Goal: Task Accomplishment & Management: Complete application form

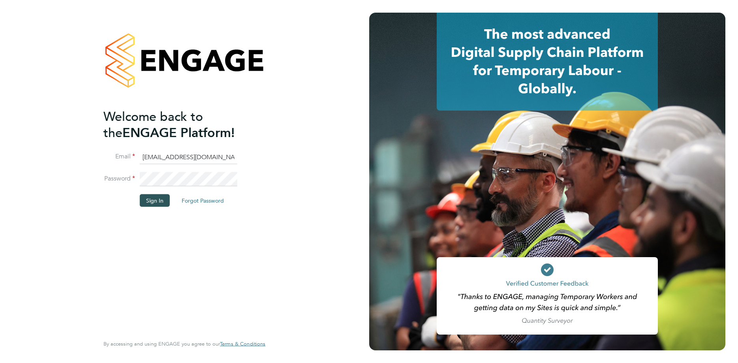
click at [150, 202] on button "Sign In" at bounding box center [155, 200] width 30 height 13
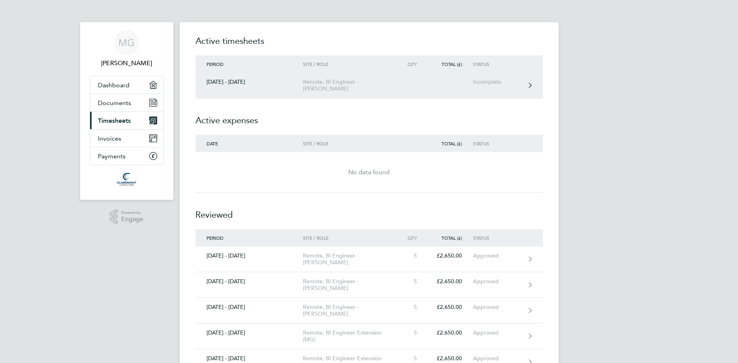
click at [304, 86] on div "Remote, BI Engineer - [PERSON_NAME]" at bounding box center [348, 85] width 90 height 13
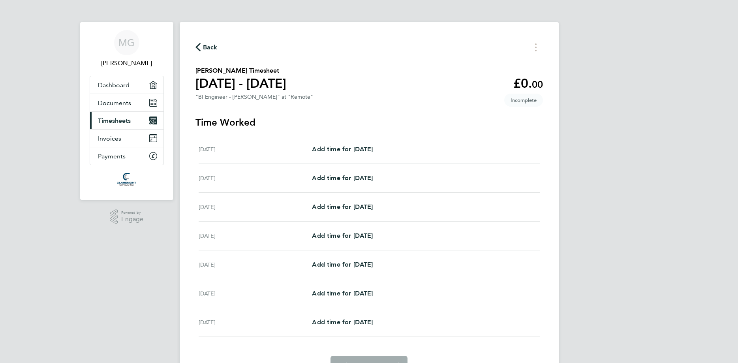
click at [338, 172] on div "[DATE] Add time for [DATE] Add time for [DATE]" at bounding box center [369, 178] width 341 height 29
click at [340, 176] on span "Add time for [DATE]" at bounding box center [342, 177] width 61 height 7
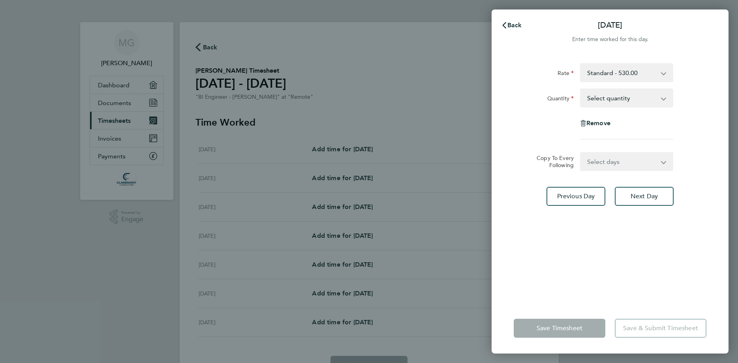
click at [581, 89] on select "Select quantity 0.5 1" at bounding box center [622, 97] width 82 height 17
select select "1"
click option "1" at bounding box center [0, 0] width 0 height 0
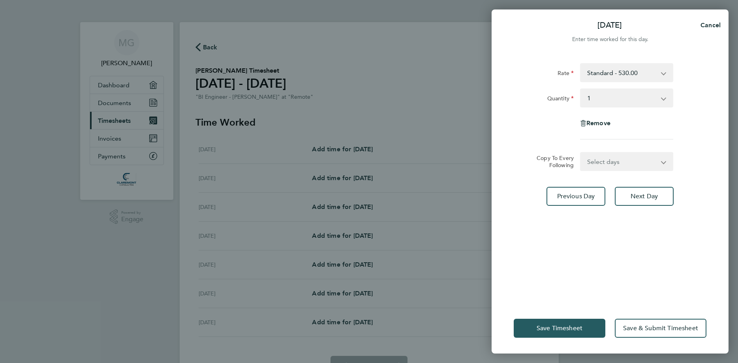
click at [568, 330] on span "Save Timesheet" at bounding box center [559, 328] width 46 height 8
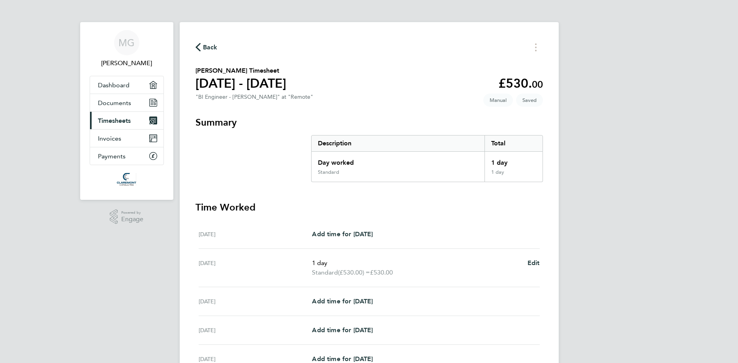
click at [373, 219] on section "Time Worked [DATE] Add time for [DATE] Add time for [DATE] [DATE] 1 day Standar…" at bounding box center [368, 335] width 347 height 268
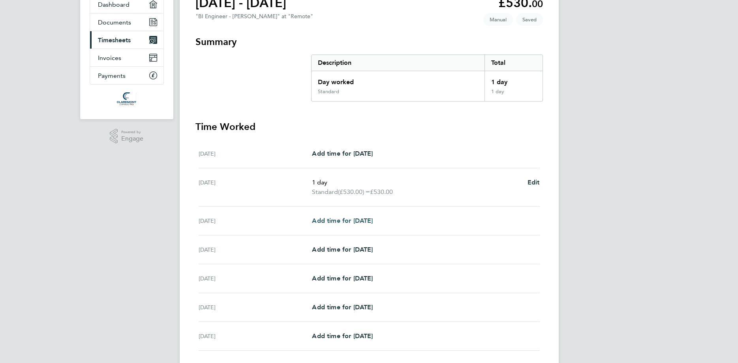
click at [371, 219] on span "Add time for [DATE]" at bounding box center [342, 220] width 61 height 7
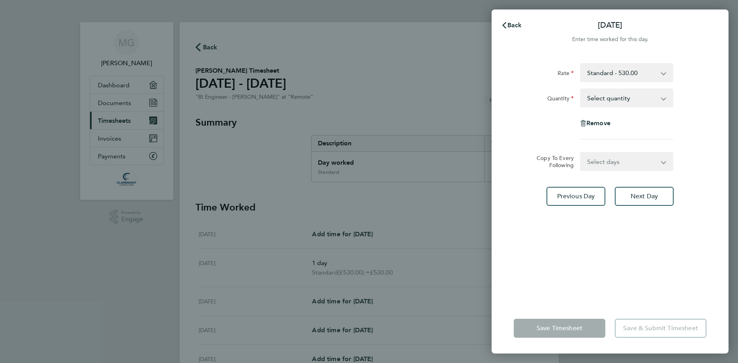
click at [581, 64] on select "Standard - 530.00" at bounding box center [622, 72] width 82 height 17
click at [581, 89] on select "Select quantity 0.5 1" at bounding box center [622, 97] width 82 height 17
select select "0.5"
click option "0.5" at bounding box center [0, 0] width 0 height 0
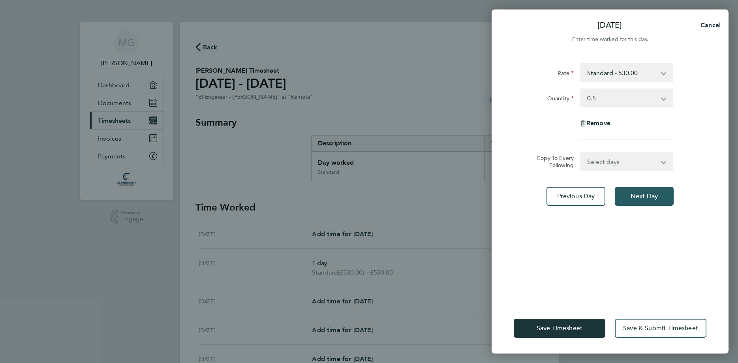
click at [634, 195] on span "Next Day" at bounding box center [643, 196] width 27 height 8
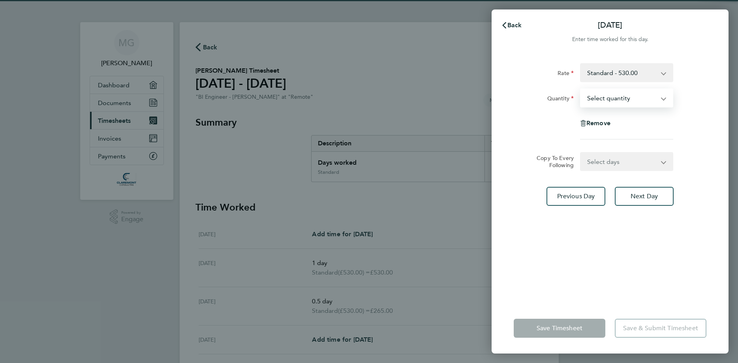
click at [581, 89] on select "Select quantity 0.5 1" at bounding box center [622, 97] width 82 height 17
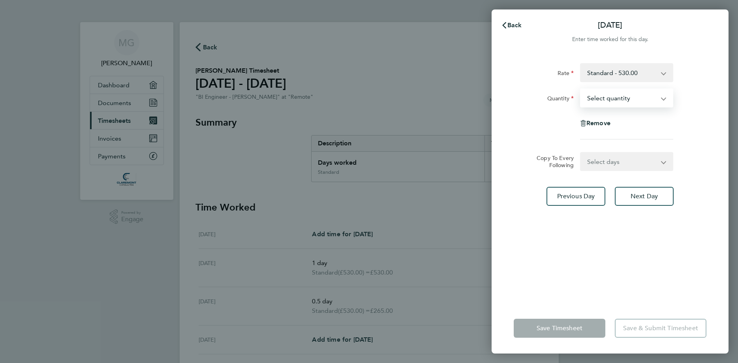
select select "0.5"
click option "0.5" at bounding box center [0, 0] width 0 height 0
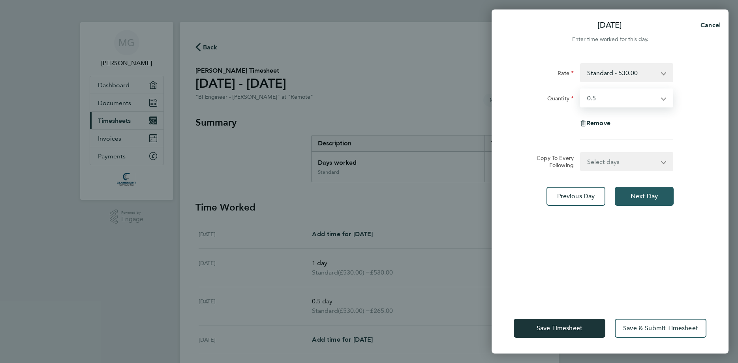
click at [627, 198] on button "Next Day" at bounding box center [644, 196] width 59 height 19
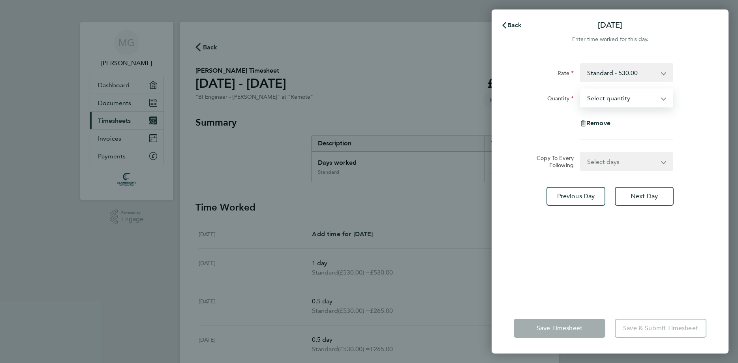
select select "1"
click option "1" at bounding box center [0, 0] width 0 height 0
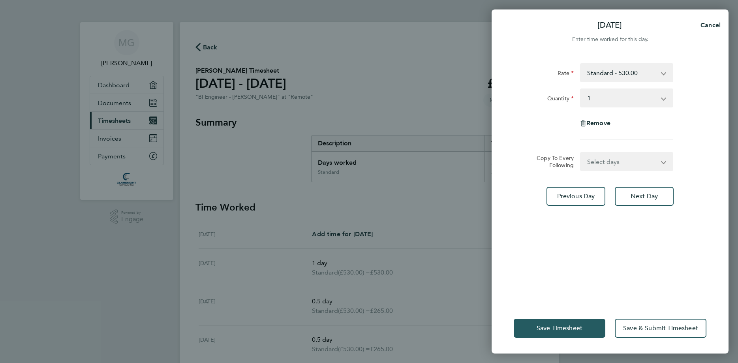
click at [555, 330] on span "Save Timesheet" at bounding box center [559, 328] width 46 height 8
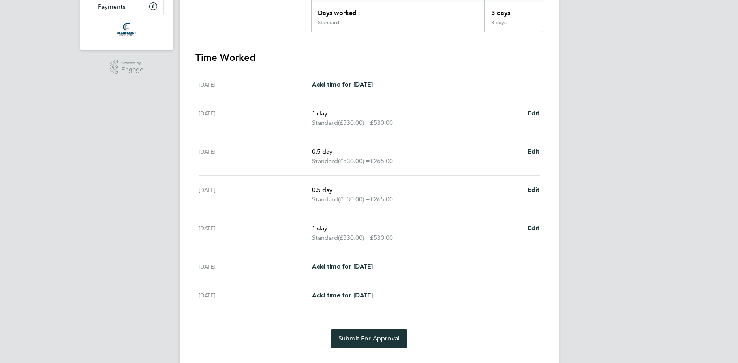
scroll to position [166, 0]
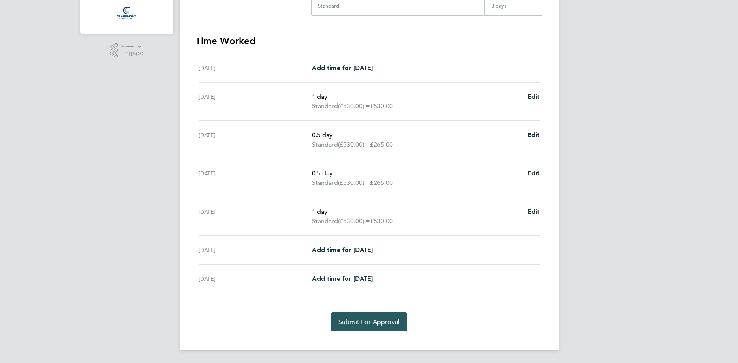
click at [368, 324] on span "Submit For Approval" at bounding box center [368, 322] width 61 height 8
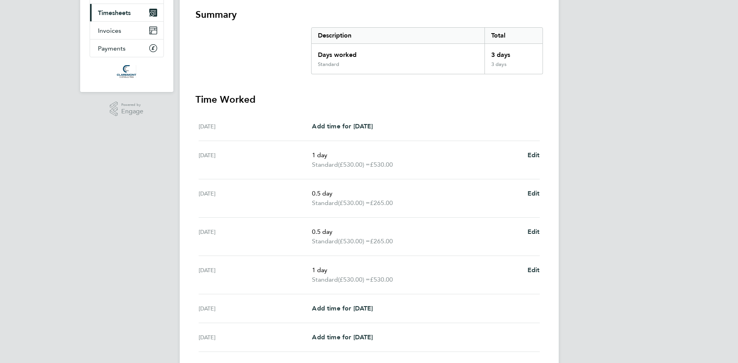
scroll to position [128, 0]
